Goal: Task Accomplishment & Management: Manage account settings

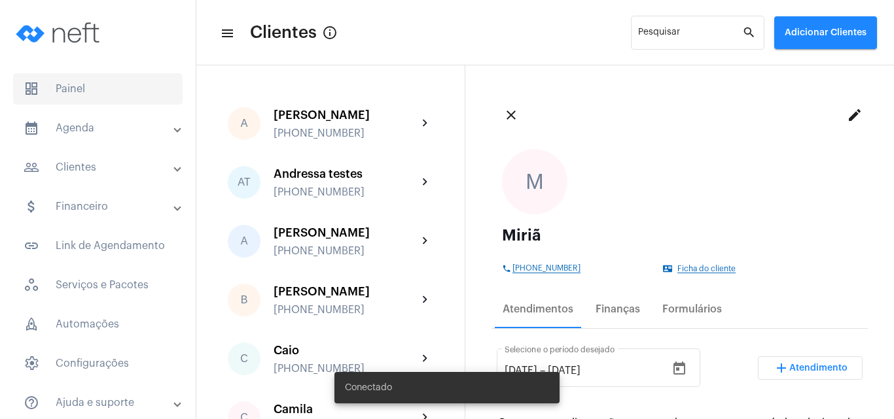
click at [101, 97] on span "dashboard Painel" at bounding box center [97, 88] width 169 height 31
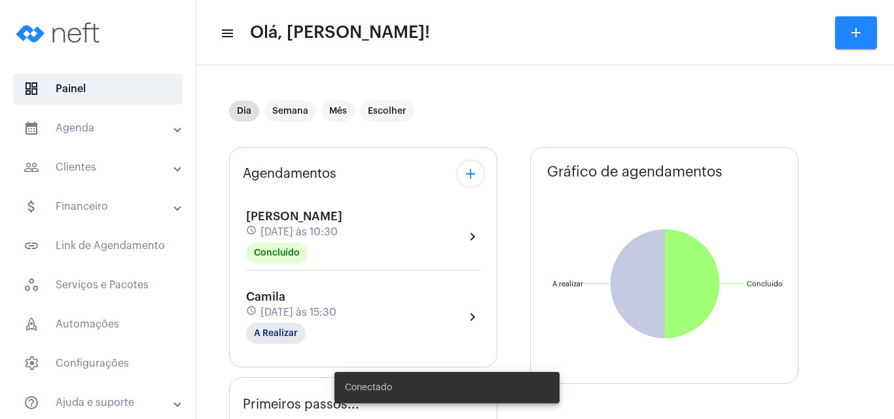
type input "[URL][DOMAIN_NAME]"
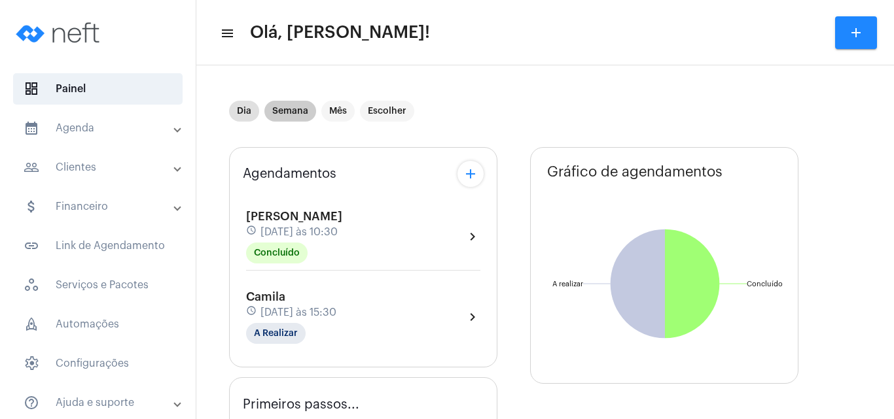
click at [295, 106] on mat-chip "Semana" at bounding box center [290, 111] width 52 height 21
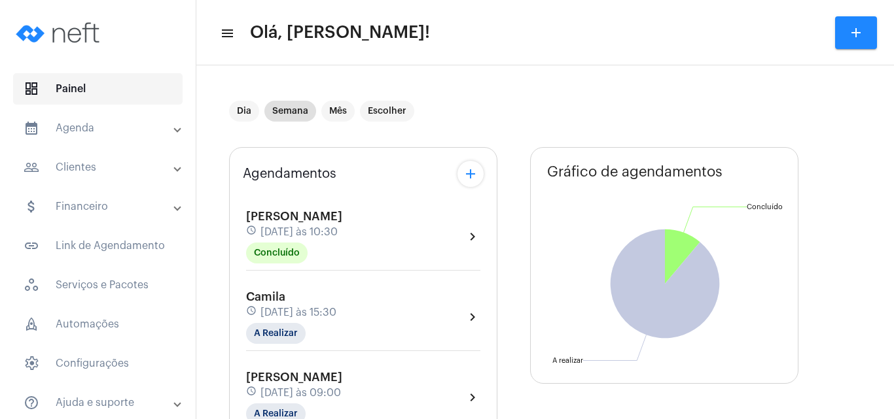
click at [108, 84] on span "dashboard Painel" at bounding box center [97, 88] width 169 height 31
click at [232, 105] on mat-chip "Dia" at bounding box center [244, 111] width 30 height 21
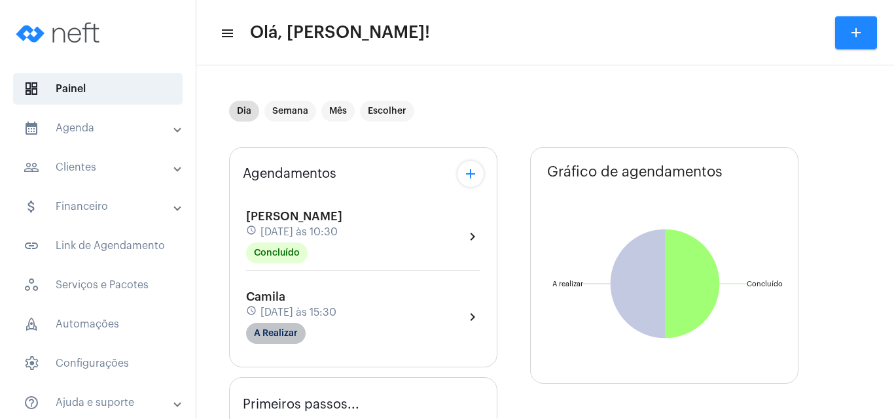
click at [280, 329] on mat-chip "A Realizar" at bounding box center [276, 333] width 60 height 21
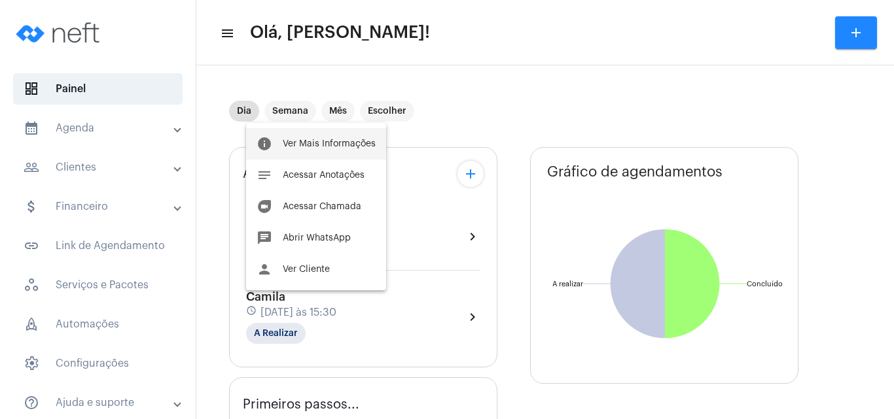
click at [327, 136] on button "info Ver Mais Informações" at bounding box center [316, 143] width 140 height 31
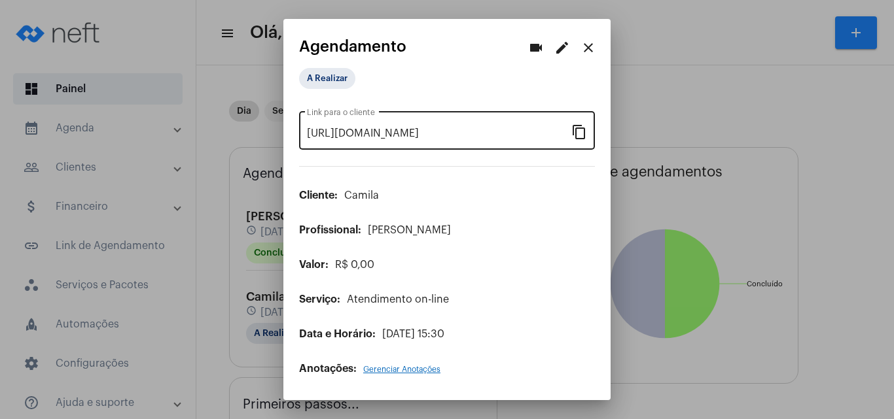
click at [579, 133] on mat-icon "content_copy" at bounding box center [579, 132] width 16 height 16
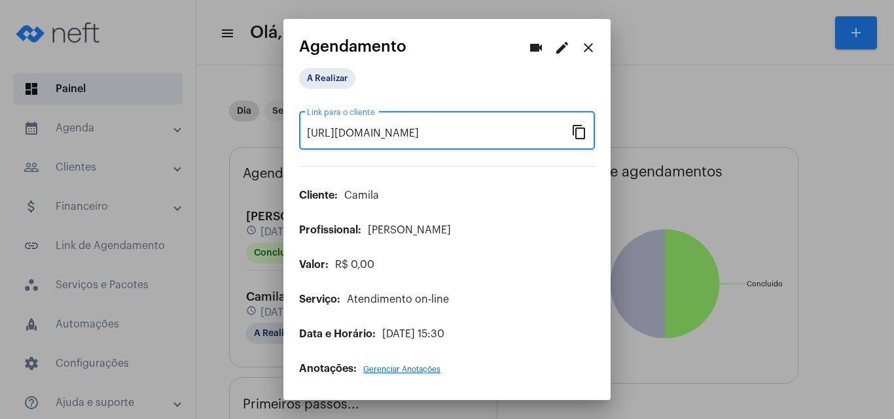
click at [535, 49] on mat-icon "videocam" at bounding box center [536, 48] width 16 height 16
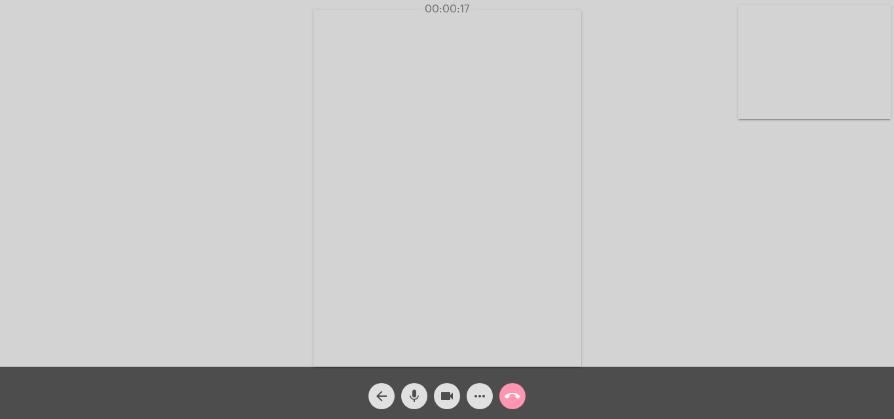
click at [478, 396] on mat-icon "more_horiz" at bounding box center [480, 397] width 16 height 16
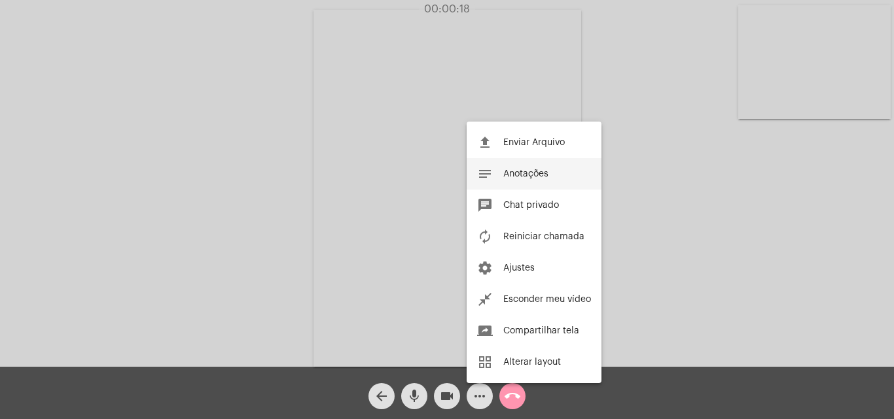
click at [532, 172] on span "Anotações" at bounding box center [525, 173] width 45 height 9
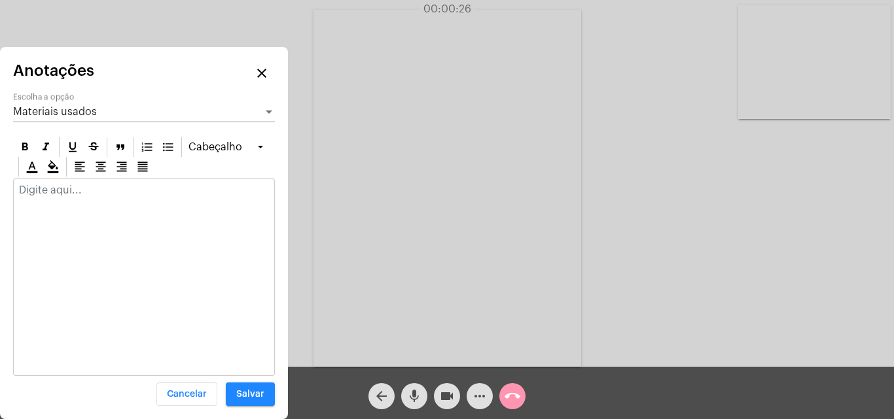
click at [63, 190] on p at bounding box center [144, 191] width 250 height 12
click at [69, 100] on div "Materiais usados Escolha a opção" at bounding box center [144, 107] width 262 height 29
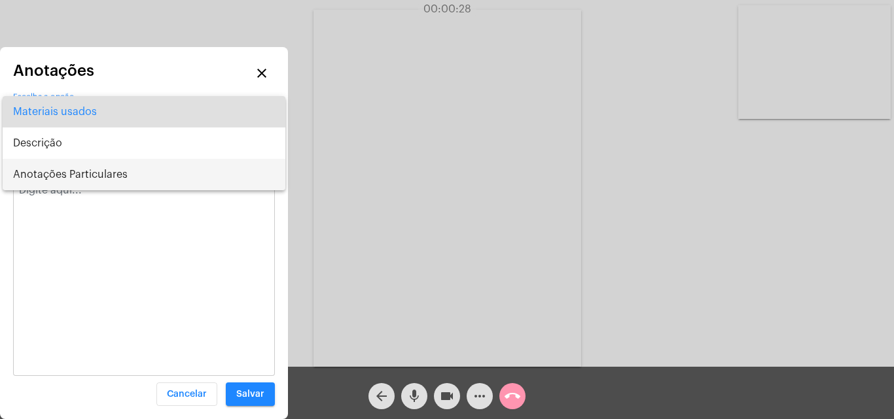
click at [94, 177] on span "Anotações Particulares" at bounding box center [144, 174] width 262 height 31
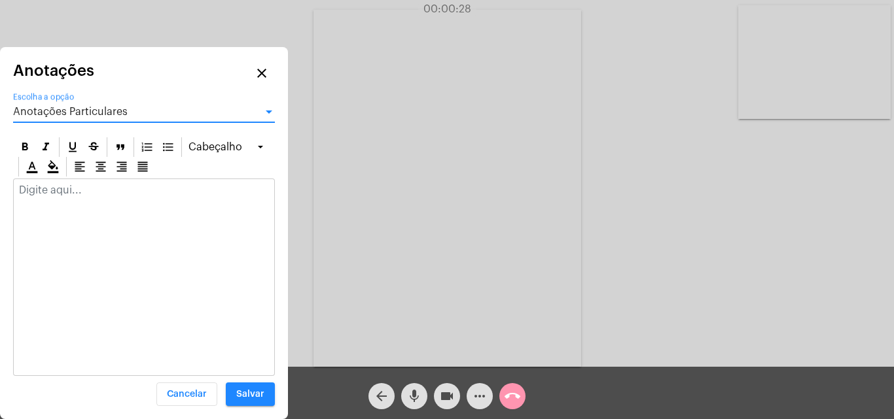
click at [61, 194] on p at bounding box center [144, 191] width 250 height 12
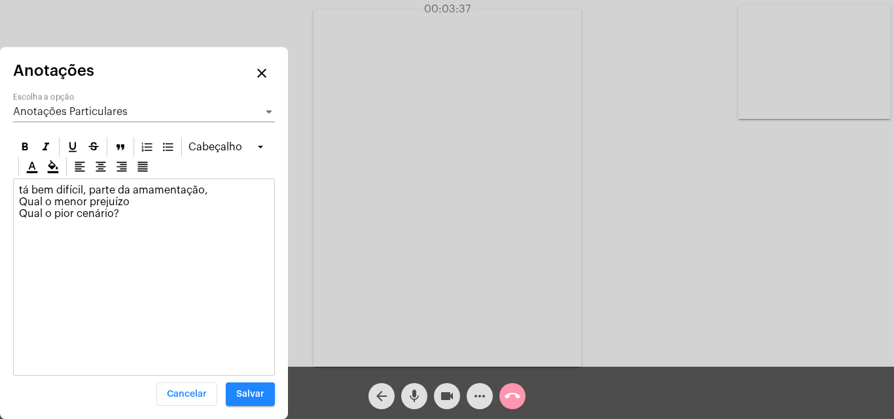
click at [129, 215] on p "tá bem difícil, parte da amamentação, Qual o menor prejuízo Qual o pior cenário?" at bounding box center [144, 202] width 250 height 35
click at [213, 190] on p "tá bem difícil, parte da amamentação, Qual o menor prejuízo Qual o pior cenário…" at bounding box center [144, 208] width 250 height 47
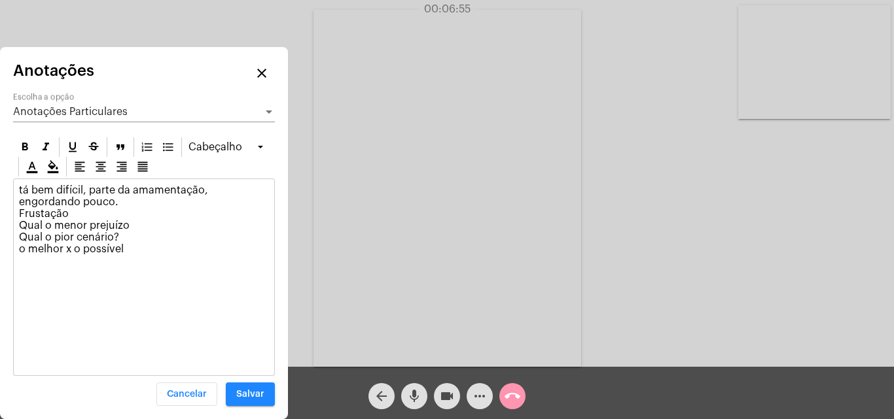
click at [141, 240] on p "tá bem difícil, parte da amamentação, engordando pouco. Frustação Qual o menor …" at bounding box center [144, 220] width 250 height 71
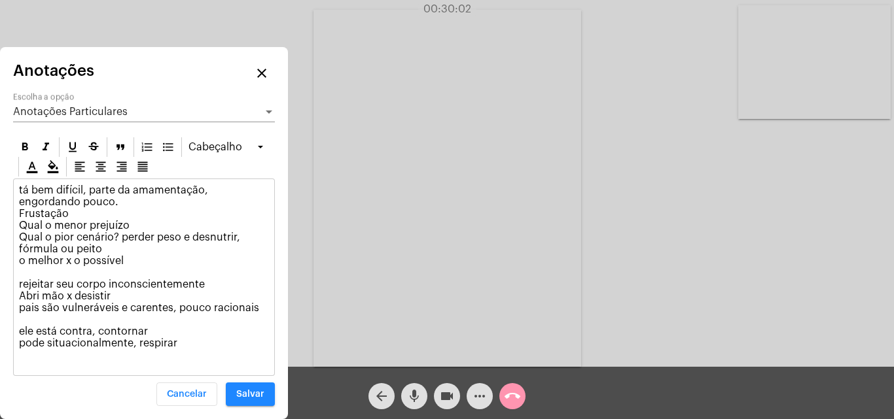
click at [122, 258] on p "tá bem difícil, parte da amamentação, engordando pouco. Frustação Qual o menor …" at bounding box center [144, 267] width 250 height 165
click at [186, 344] on p "tá bem difícil, parte da amamentação, engordando pouco. Frustação Qual o menor …" at bounding box center [144, 267] width 250 height 165
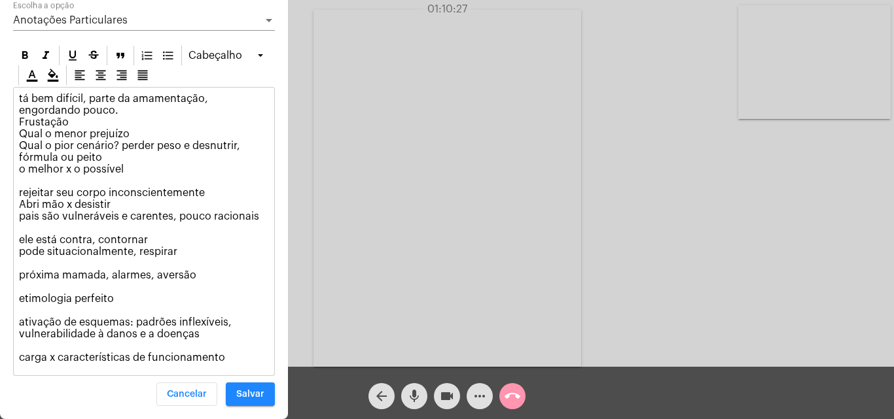
click at [253, 397] on span "Salvar" at bounding box center [250, 394] width 28 height 9
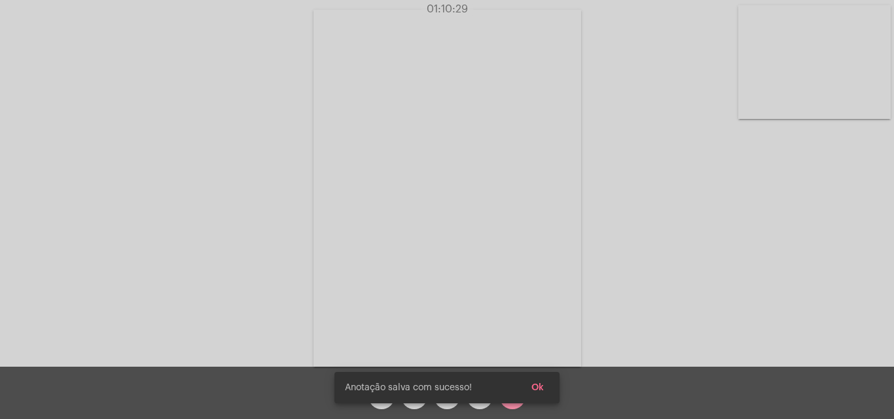
click at [535, 385] on span "Ok" at bounding box center [537, 387] width 12 height 9
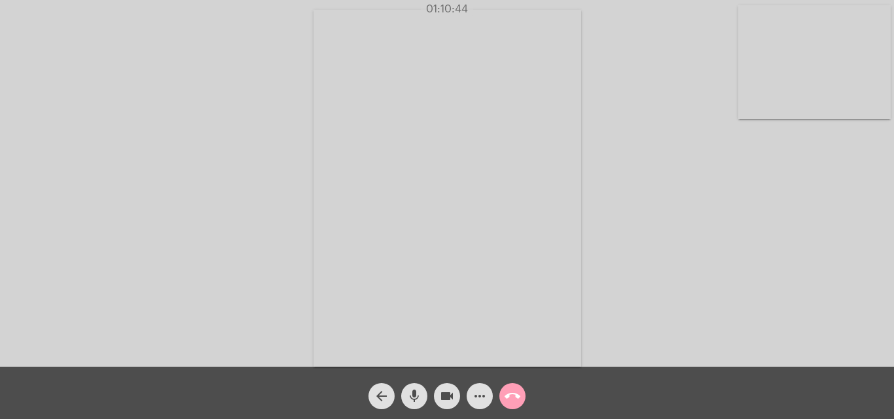
click at [509, 399] on mat-icon "call_end" at bounding box center [513, 397] width 16 height 16
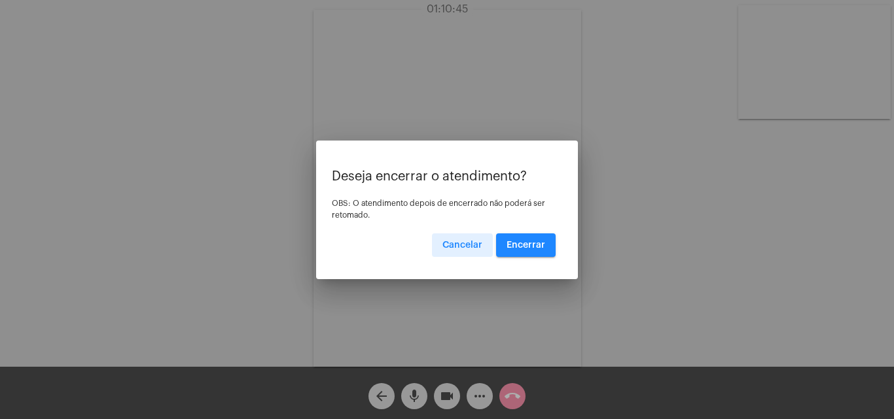
click at [518, 243] on span "Encerrar" at bounding box center [525, 245] width 39 height 9
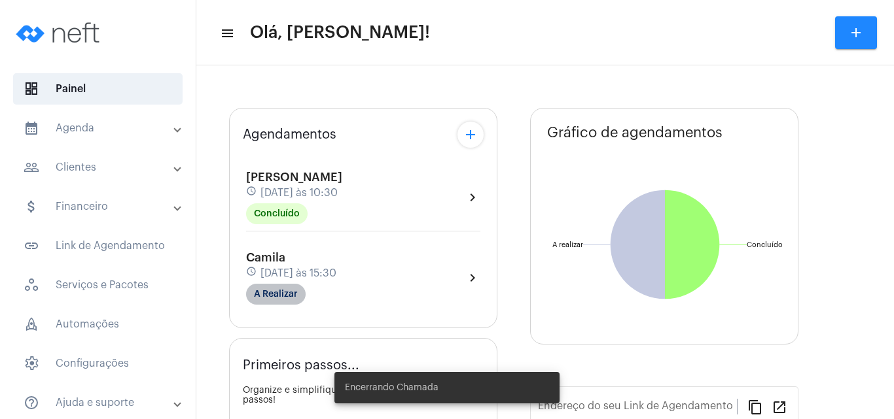
click at [295, 292] on mat-chip "A Realizar" at bounding box center [276, 294] width 60 height 21
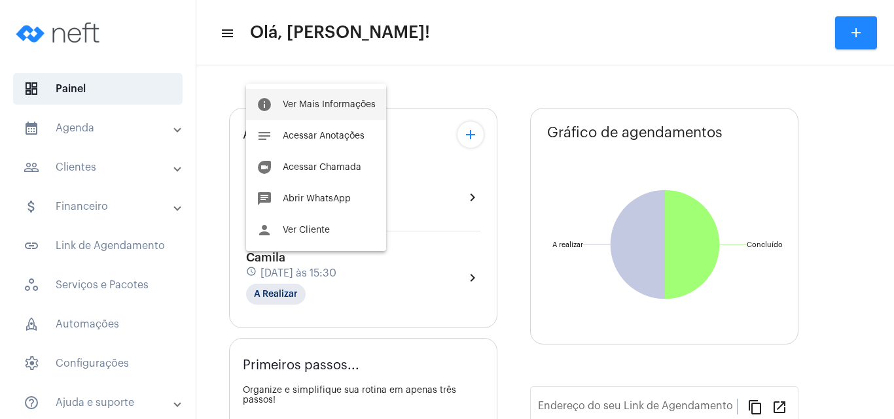
type input "[URL][DOMAIN_NAME]"
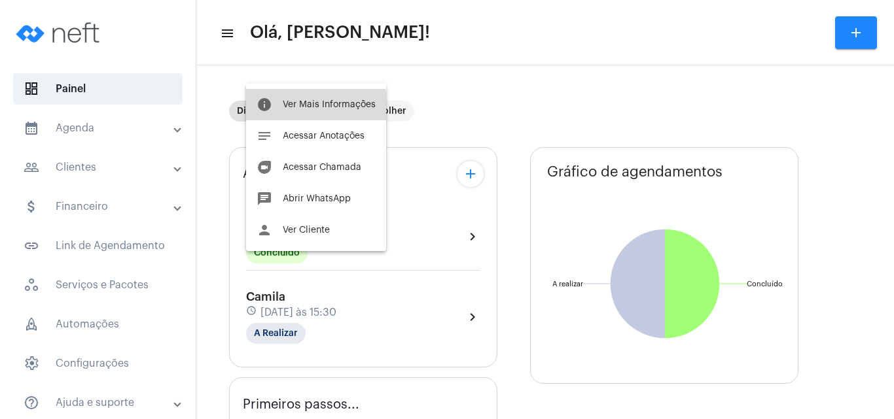
click at [311, 109] on button "info Ver Mais Informações" at bounding box center [316, 104] width 140 height 31
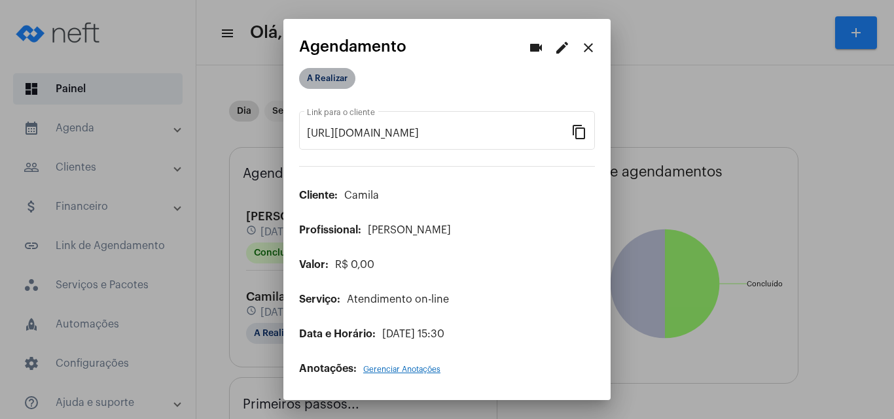
click at [321, 76] on mat-chip "A Realizar" at bounding box center [327, 78] width 56 height 21
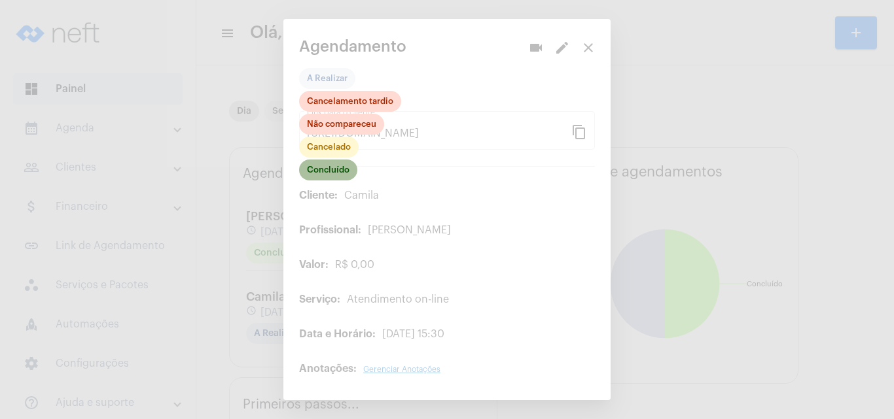
click at [336, 169] on mat-chip "Concluído" at bounding box center [328, 170] width 58 height 21
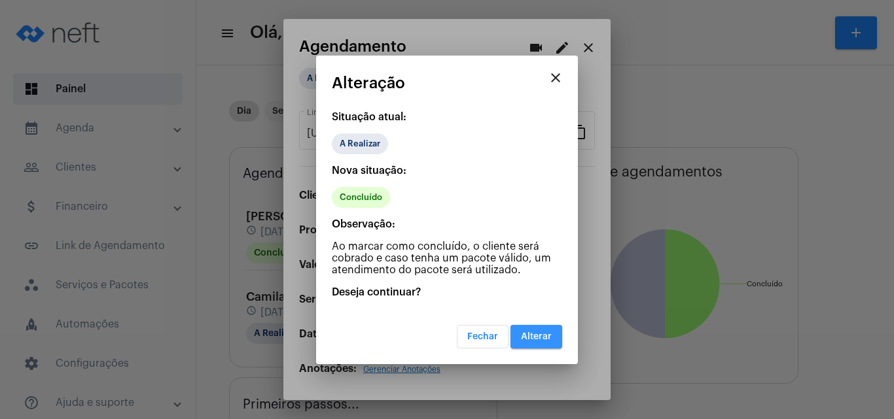
click at [535, 338] on span "Alterar" at bounding box center [536, 336] width 31 height 9
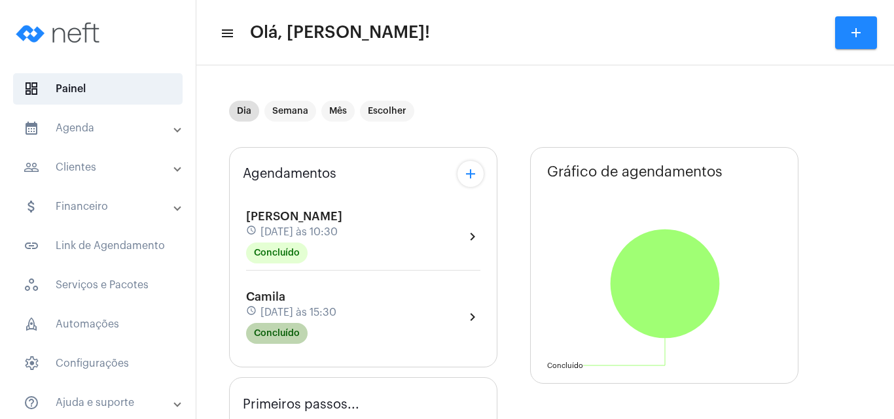
click at [296, 327] on mat-chip "Concluído" at bounding box center [277, 333] width 62 height 21
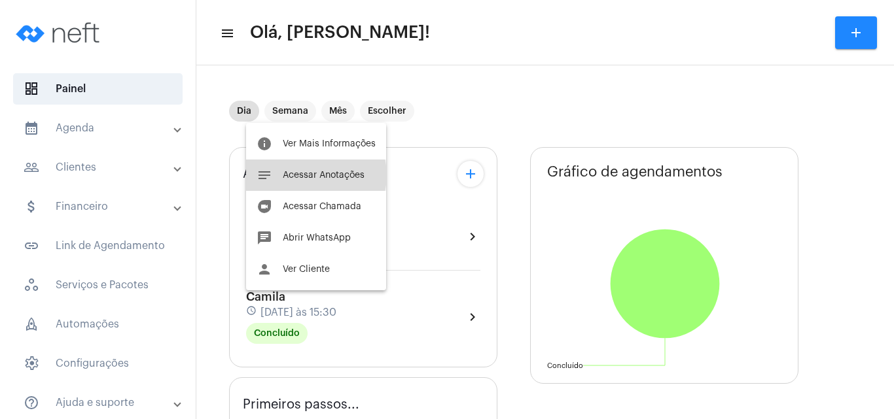
click at [312, 175] on span "Acessar Anotações" at bounding box center [324, 175] width 82 height 9
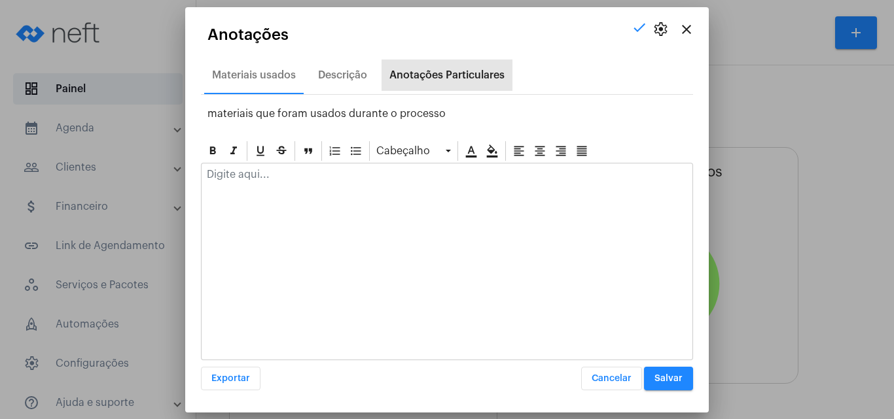
click at [406, 75] on div "Anotações Particulares" at bounding box center [446, 75] width 115 height 12
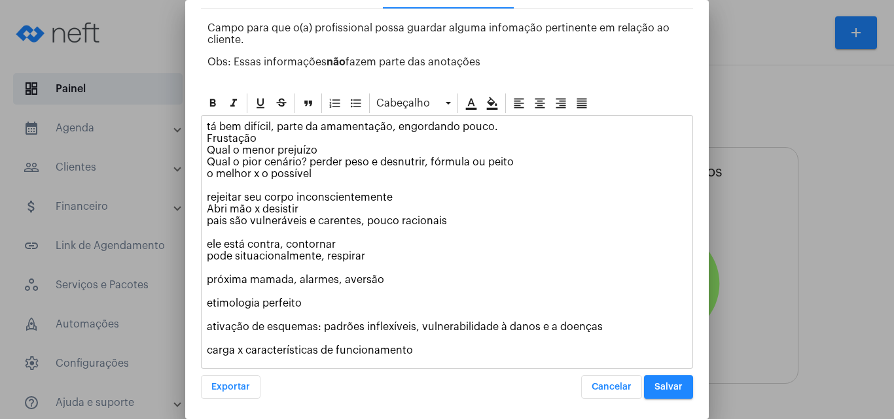
scroll to position [80, 0]
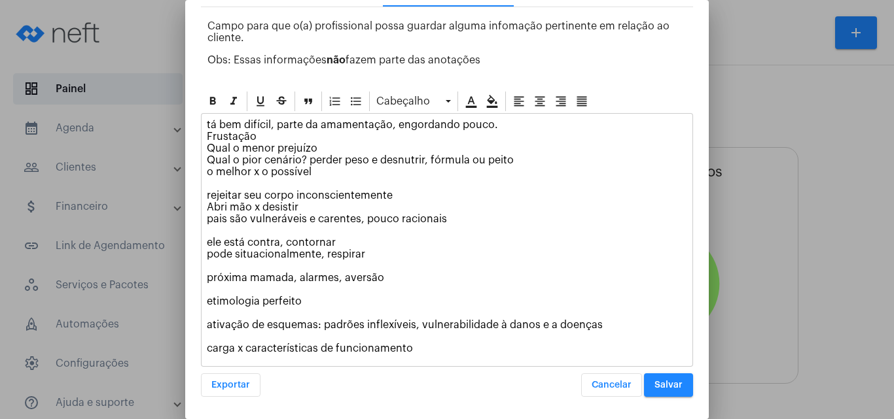
drag, startPoint x: 208, startPoint y: 173, endPoint x: 353, endPoint y: 172, distance: 144.6
click at [353, 172] on p "tá bem difícil, parte da amamentação, engordando pouco. Frustação Qual o menor …" at bounding box center [447, 237] width 480 height 236
copy p "o melhor x o possível"
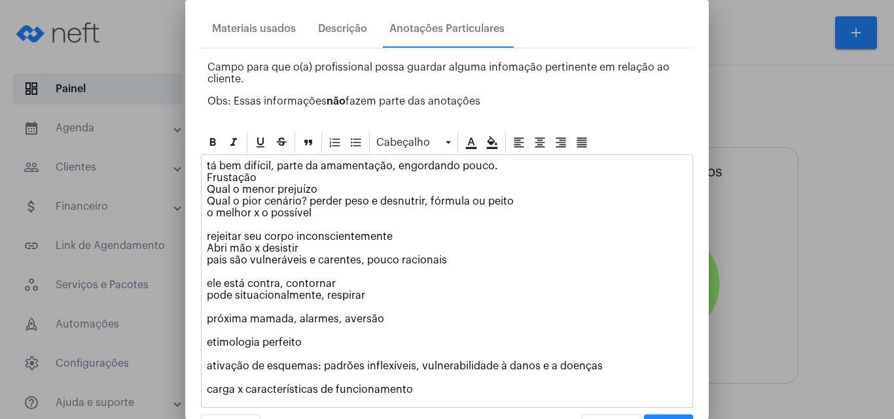
scroll to position [0, 0]
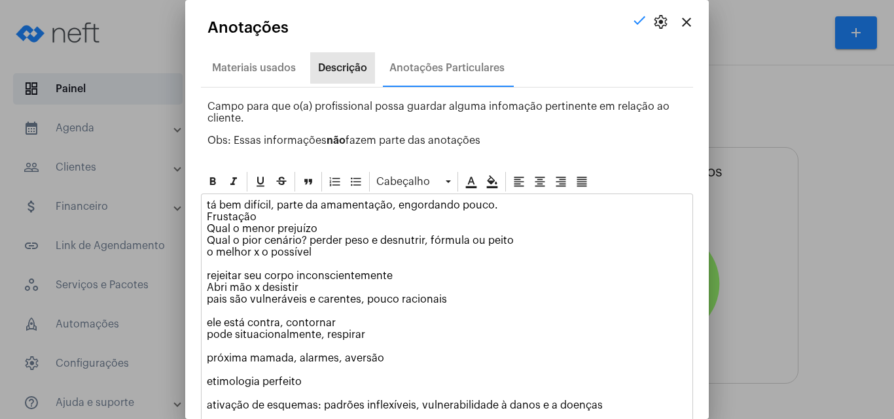
click at [349, 64] on div "Descrição" at bounding box center [342, 68] width 49 height 12
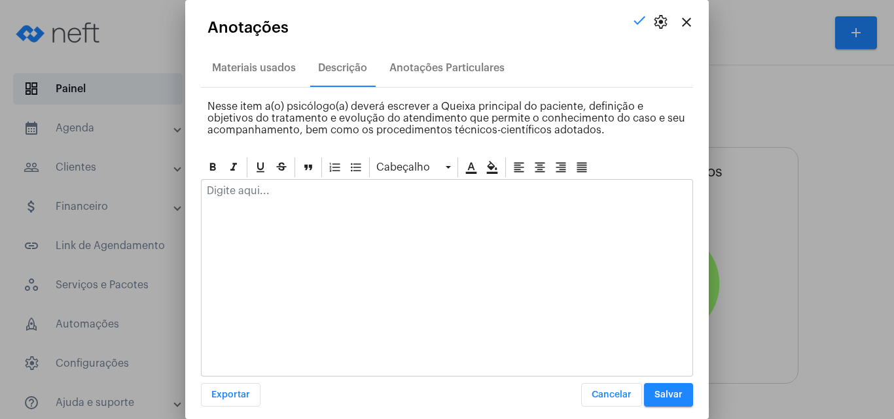
click at [698, 113] on mat-dialog-container "close settings check Anotações Materiais usados Descrição Anotações Particulare…" at bounding box center [446, 209] width 523 height 419
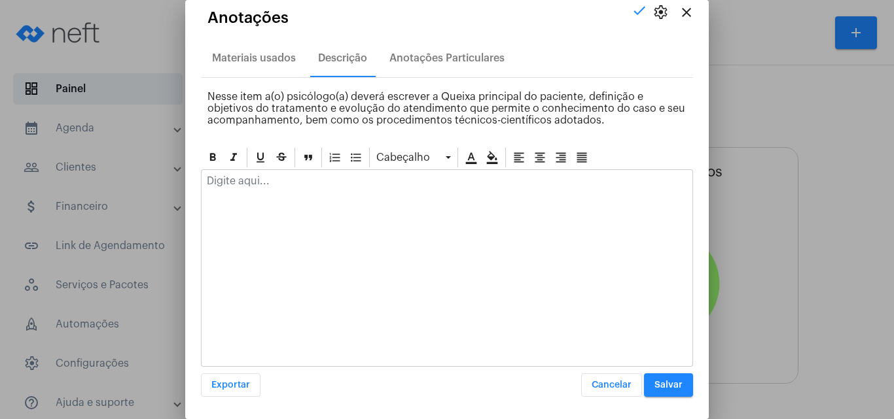
click at [658, 380] on button "Salvar" at bounding box center [668, 386] width 49 height 24
